Goal: Information Seeking & Learning: Stay updated

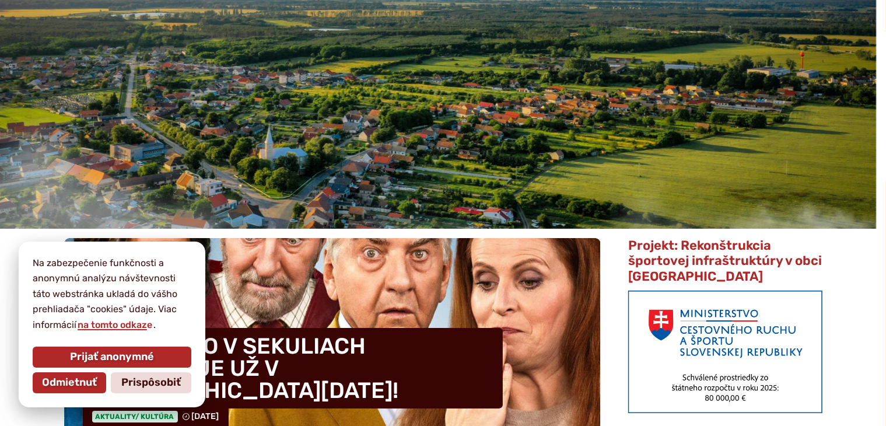
scroll to position [117, 0]
click at [68, 380] on span "Odmietnuť" at bounding box center [69, 382] width 55 height 13
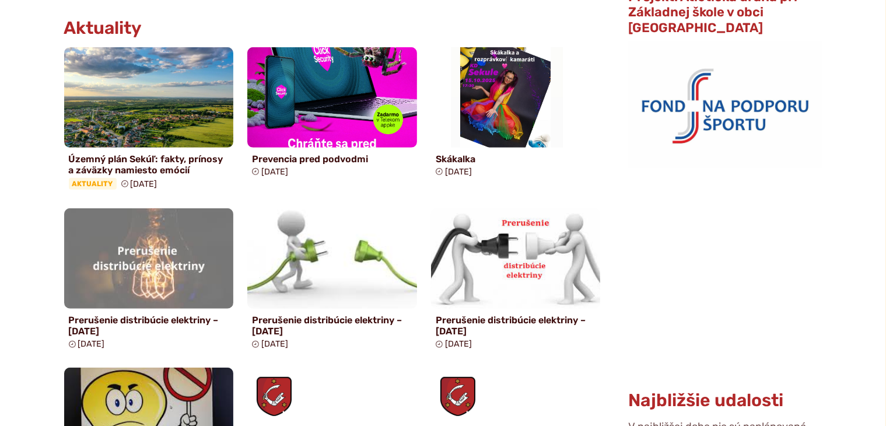
scroll to position [759, 0]
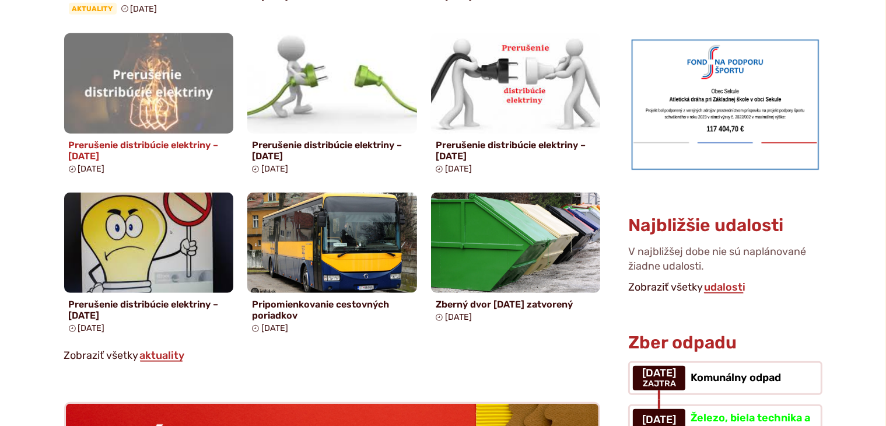
click at [93, 152] on h4 "Prerušenie distribúcie elektriny – [DATE]" at bounding box center [149, 150] width 160 height 22
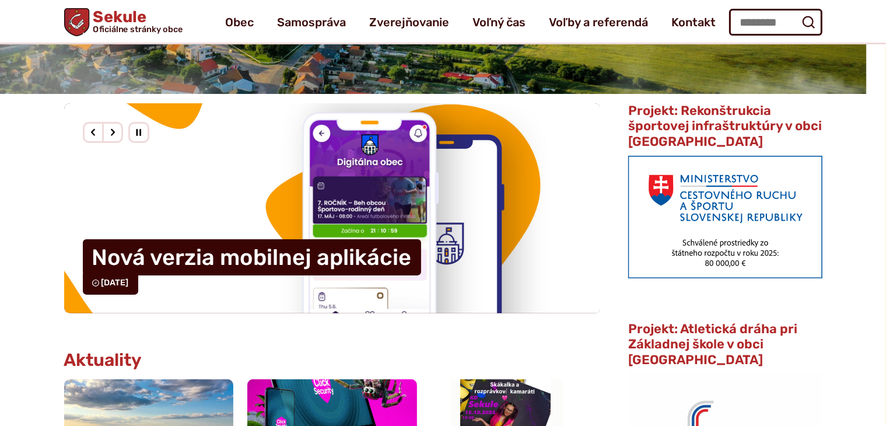
scroll to position [175, 0]
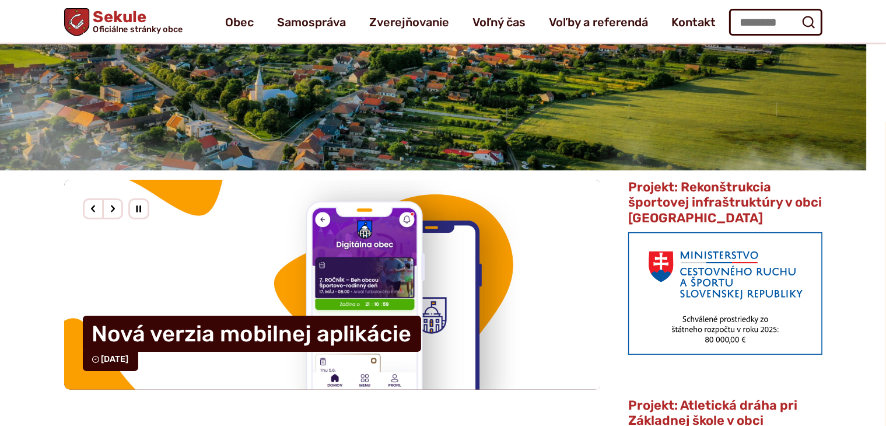
click at [95, 205] on div "Predošlý slajd" at bounding box center [93, 208] width 21 height 21
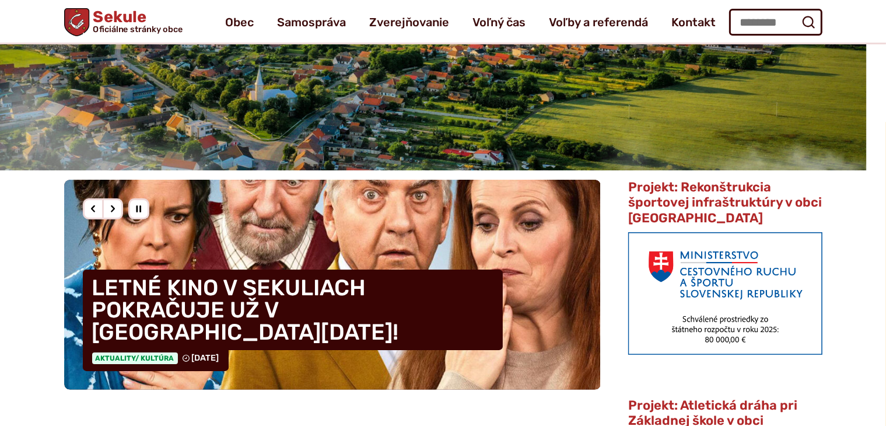
click at [95, 205] on div "Predošlý slajd" at bounding box center [93, 208] width 21 height 21
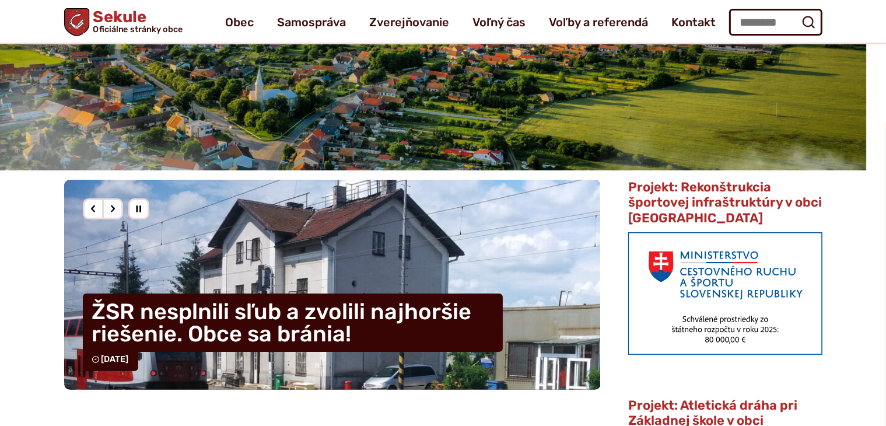
click at [229, 315] on h4 "ŽSR nesplnili sľub a zvolili najhoršie riešenie. Obce sa bránia!" at bounding box center [293, 323] width 420 height 58
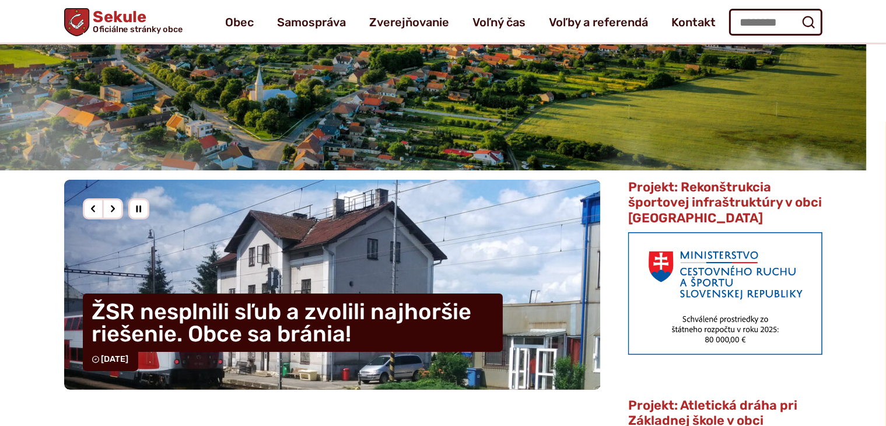
click at [96, 208] on div "Predošlý slajd" at bounding box center [93, 208] width 21 height 21
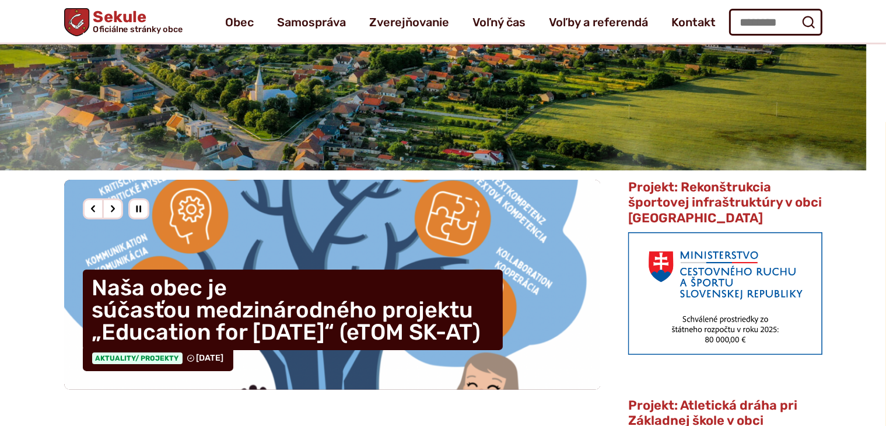
click at [220, 308] on h4 "Naša obec je súčasťou medzinárodného projektu „Education for [DATE]“ (eTOM SK-A…" at bounding box center [293, 310] width 420 height 81
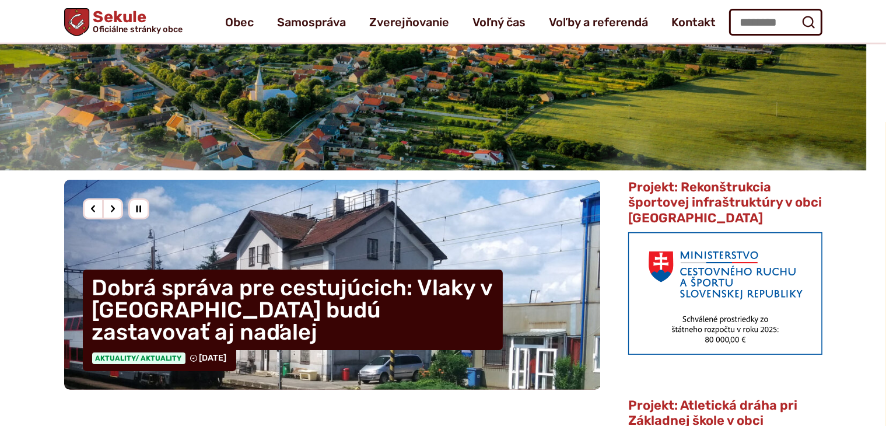
click at [93, 209] on div "Predošlý slajd" at bounding box center [93, 208] width 21 height 21
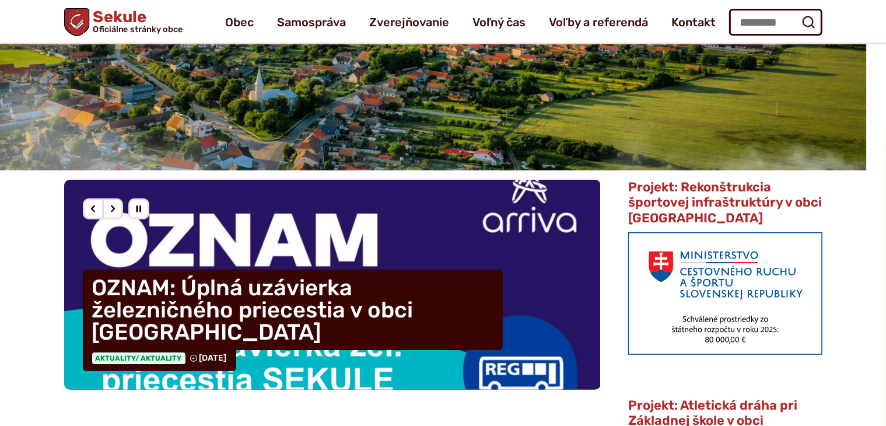
click at [93, 209] on div "Predošlý slajd" at bounding box center [93, 208] width 21 height 21
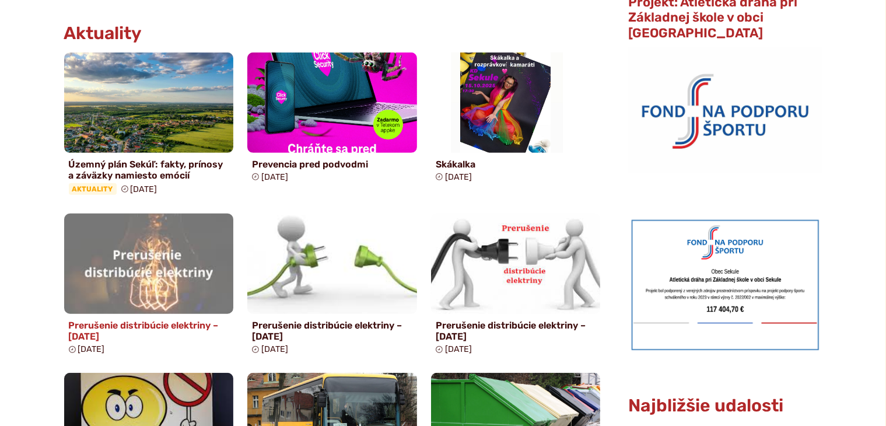
scroll to position [584, 0]
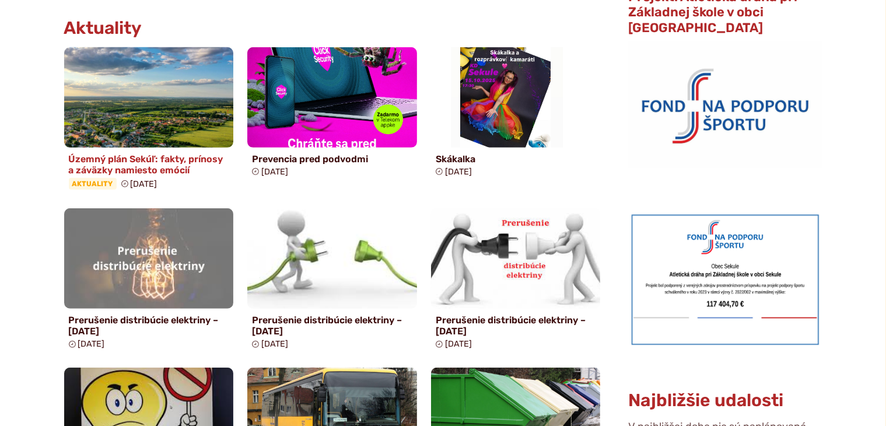
click at [128, 165] on h4 "Územný plán Sekúľ: fakty, prínosy a záväzky namiesto emócií" at bounding box center [149, 164] width 160 height 22
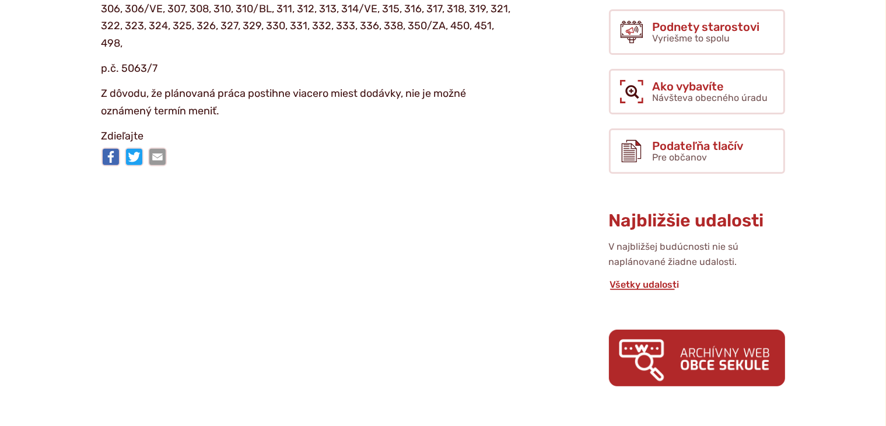
scroll to position [175, 0]
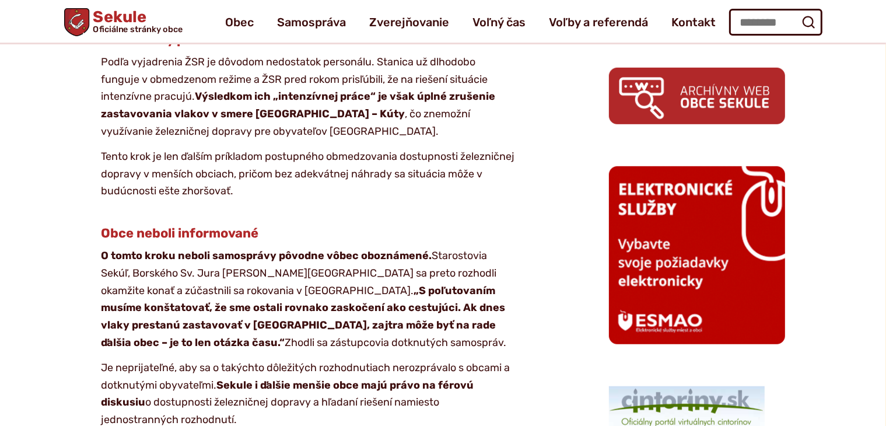
scroll to position [467, 0]
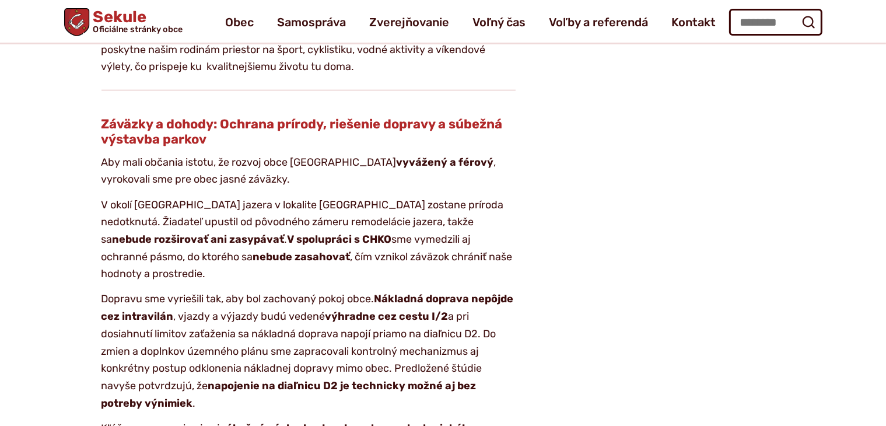
scroll to position [1576, 0]
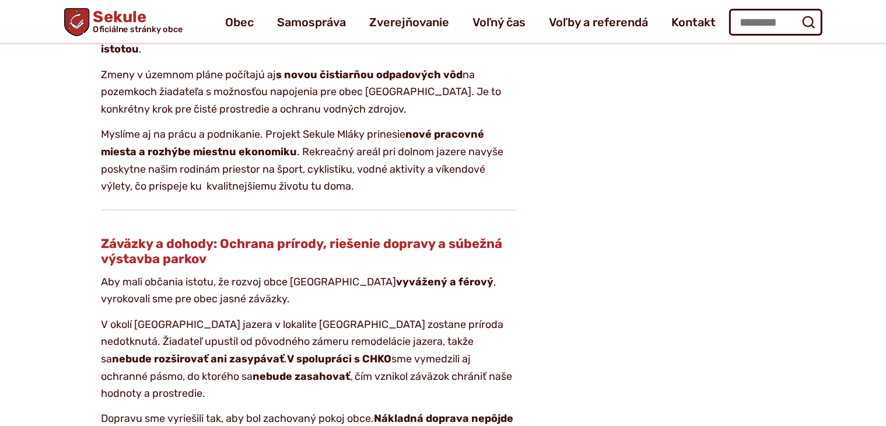
click at [101, 19] on span "Sekule Oficiálne stránky obce" at bounding box center [135, 21] width 93 height 25
